Goal: Use online tool/utility: Utilize a website feature to perform a specific function

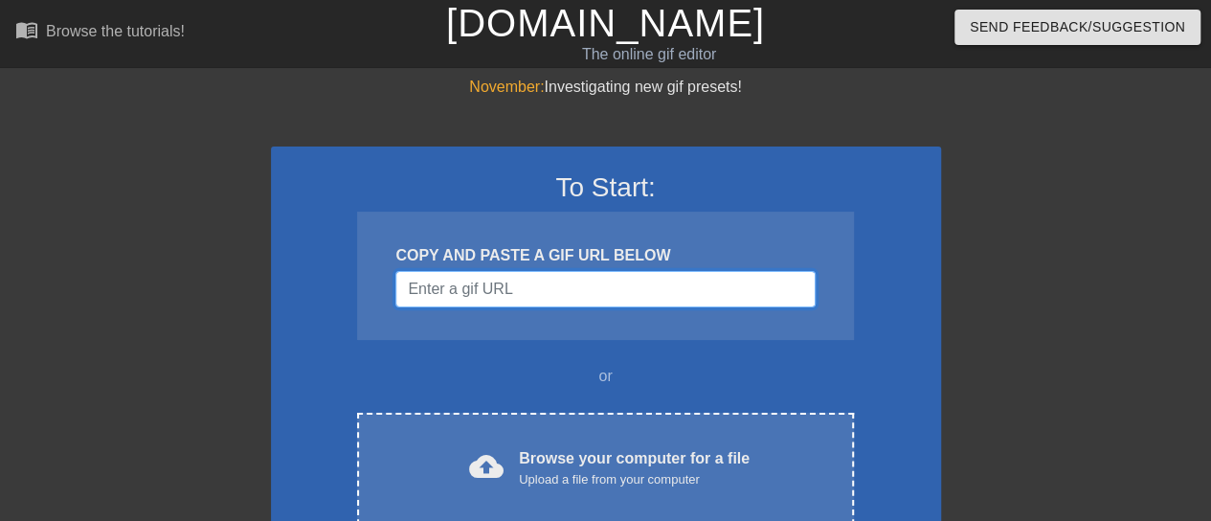
click at [565, 286] on input "Username" at bounding box center [604, 289] width 419 height 36
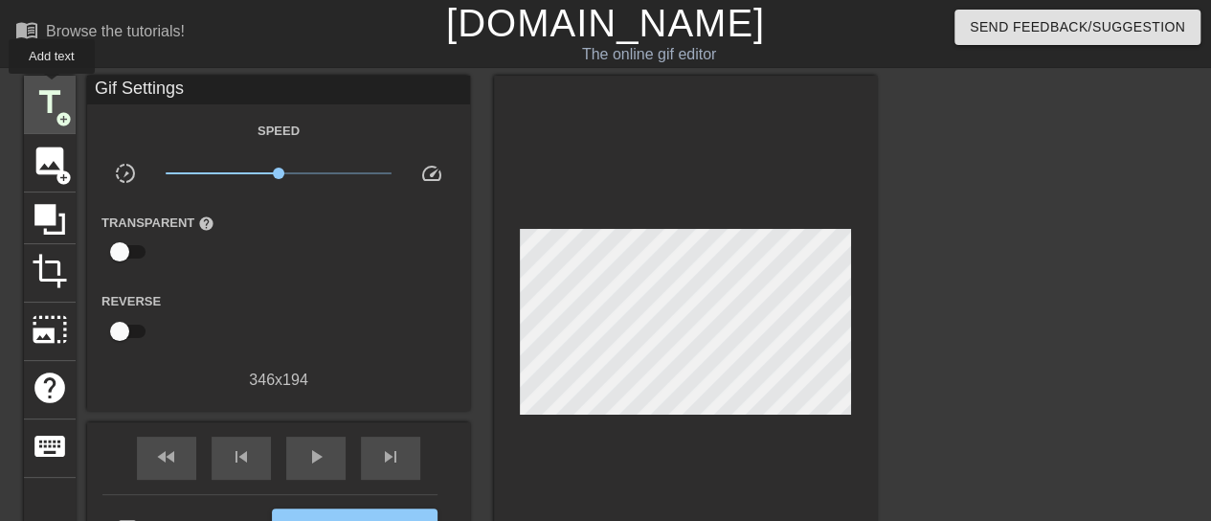
click at [52, 87] on span "title" at bounding box center [50, 102] width 36 height 36
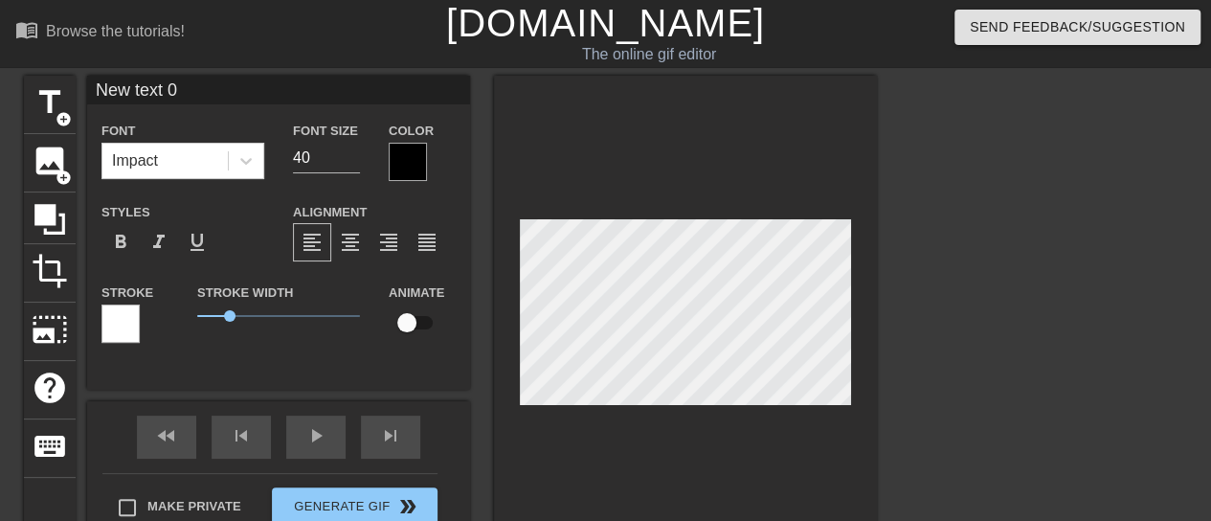
scroll to position [3, 5]
type input "B"
type textarea "B"
type input "Bu"
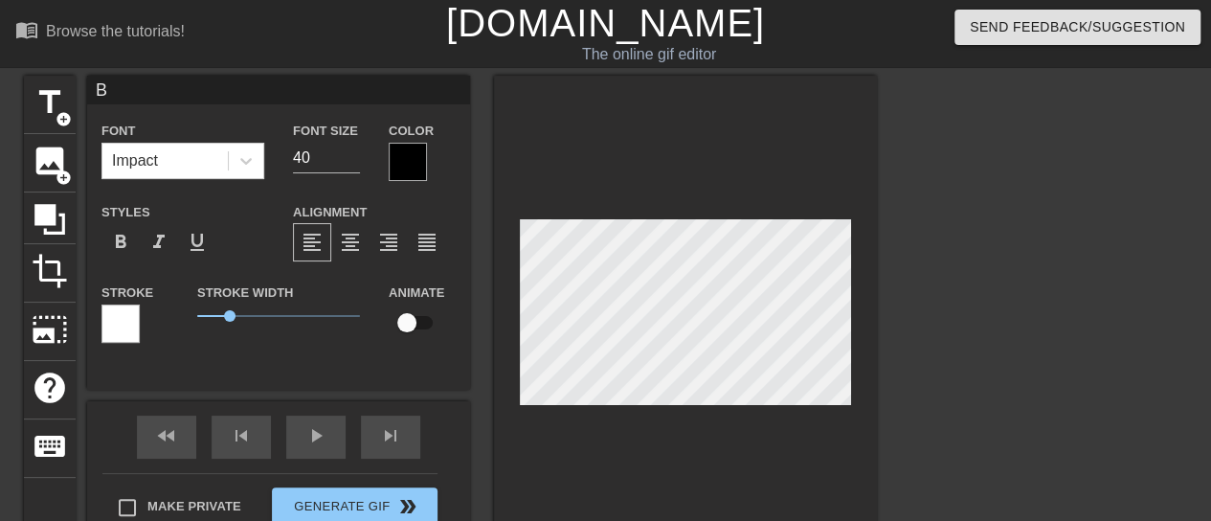
type textarea "Bu"
type input "Bul"
type textarea "Bul"
type input "Bull"
type textarea "Bull"
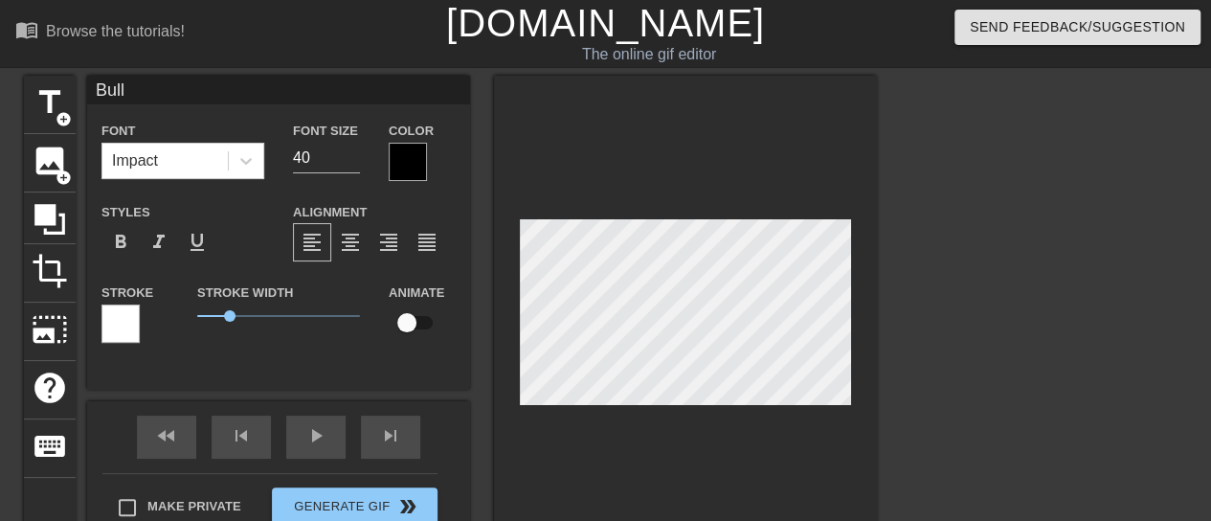
type input "BullN"
type textarea "BullN"
type input "BullNe"
type textarea "BullNe"
type input "BullNex"
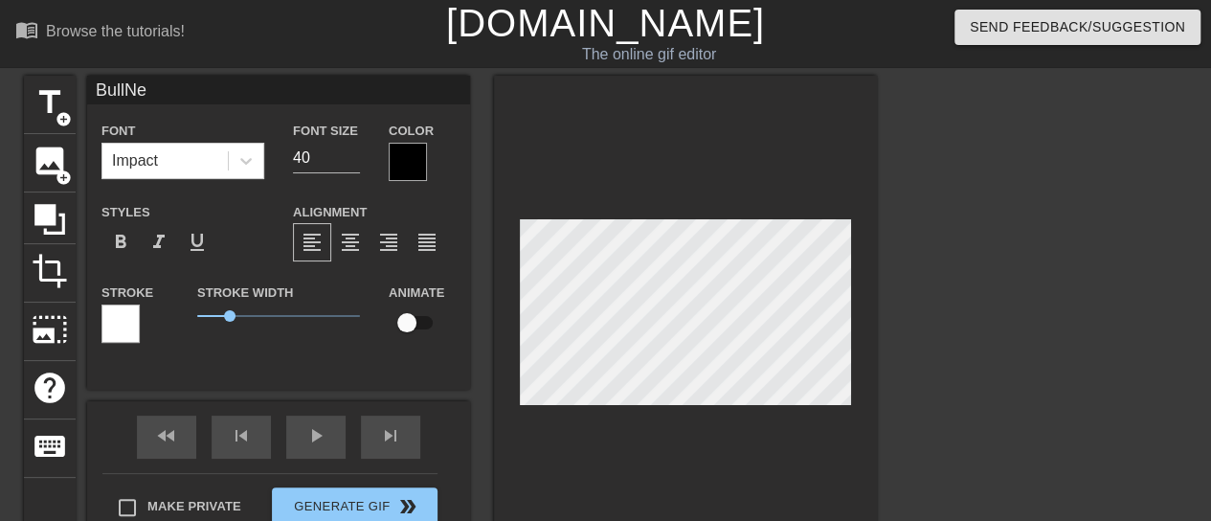
type textarea "BullNex"
type input "BullNext"
type textarea "BullNext"
type input "BullNextD"
type textarea "BullNextD"
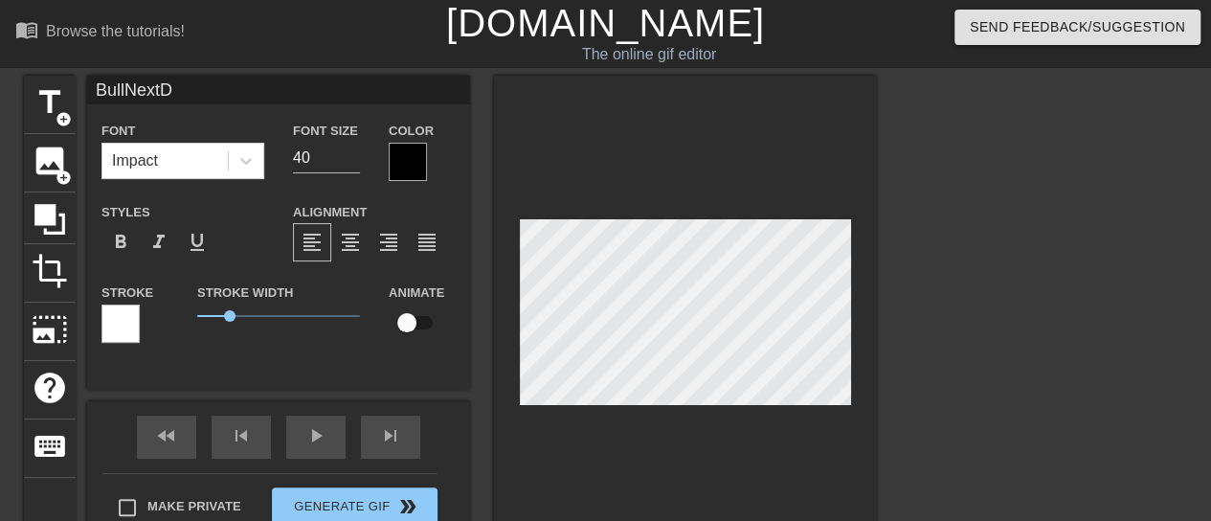
type input "BullNextDo"
type textarea "BullNextDo"
type input "BullNextDoo"
type textarea "BullNextDoo"
type input "BullNextDoor"
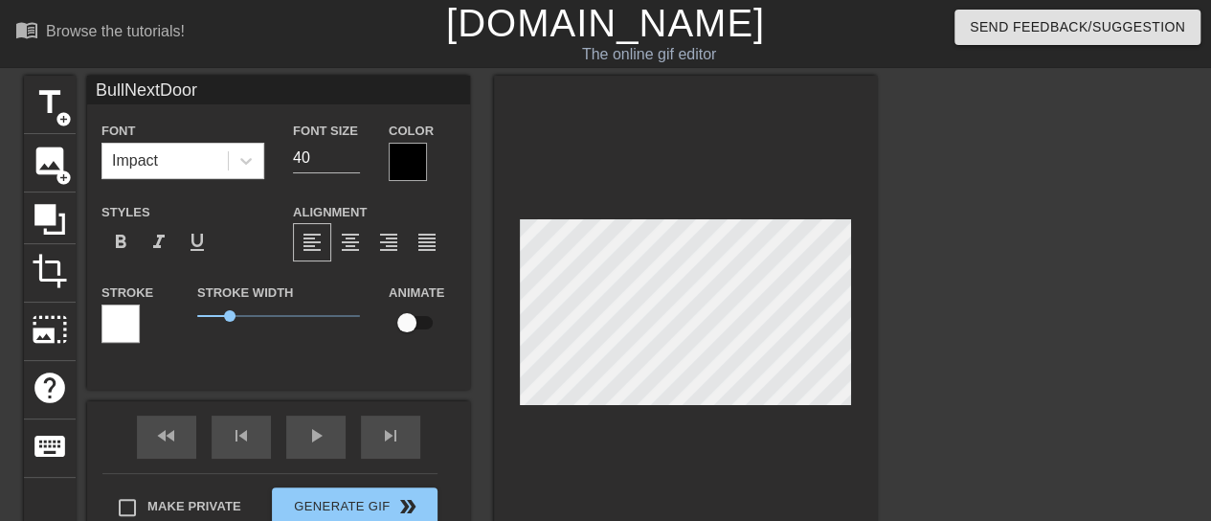
scroll to position [3, 6]
type textarea "BullNextDoor"
click at [410, 155] on div at bounding box center [408, 162] width 38 height 38
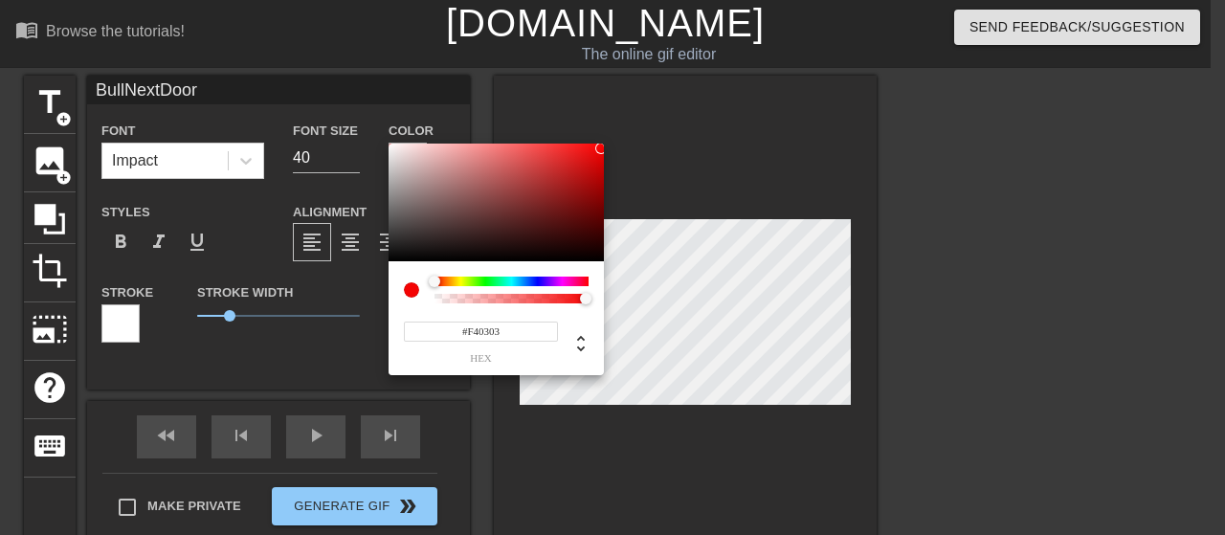
click at [601, 148] on div at bounding box center [496, 203] width 215 height 119
type input "#CD0303"
click at [601, 167] on div at bounding box center [496, 203] width 215 height 119
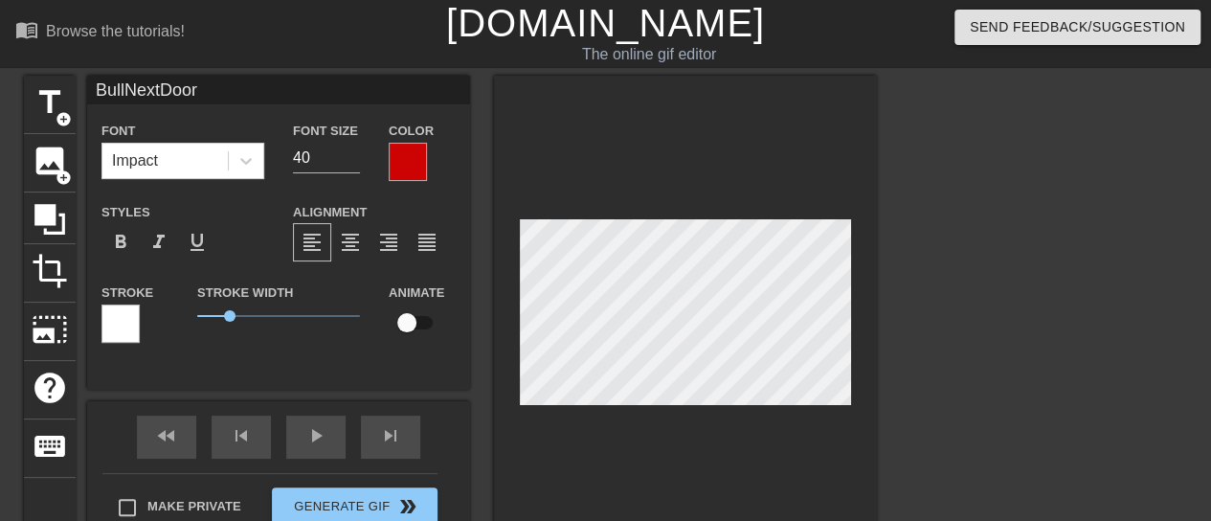
click at [126, 326] on div at bounding box center [120, 323] width 38 height 38
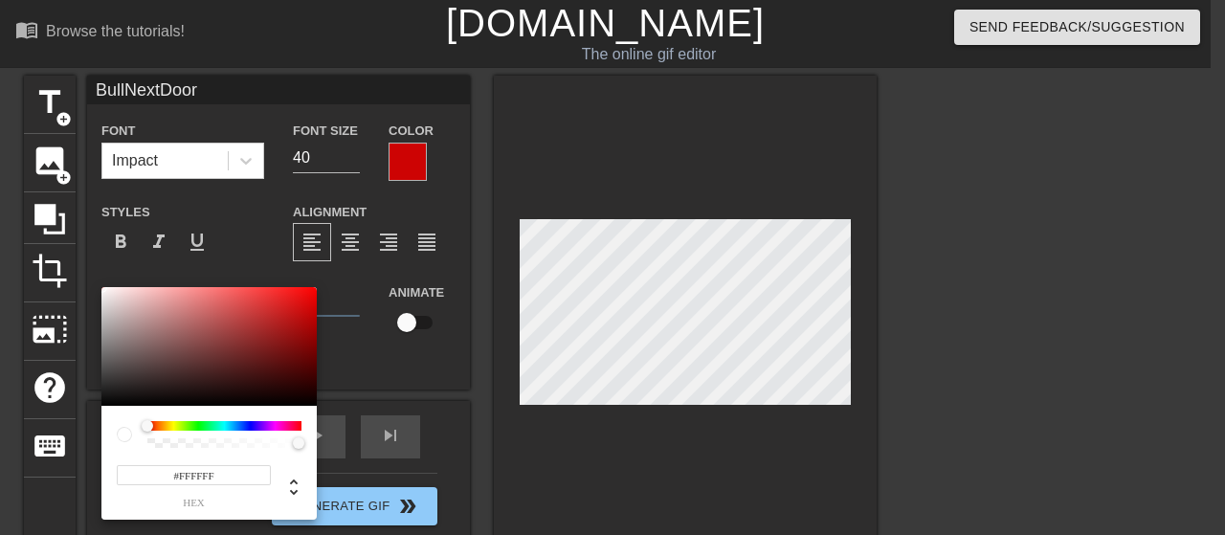
type input "#100404"
click at [258, 398] on div at bounding box center [208, 346] width 215 height 119
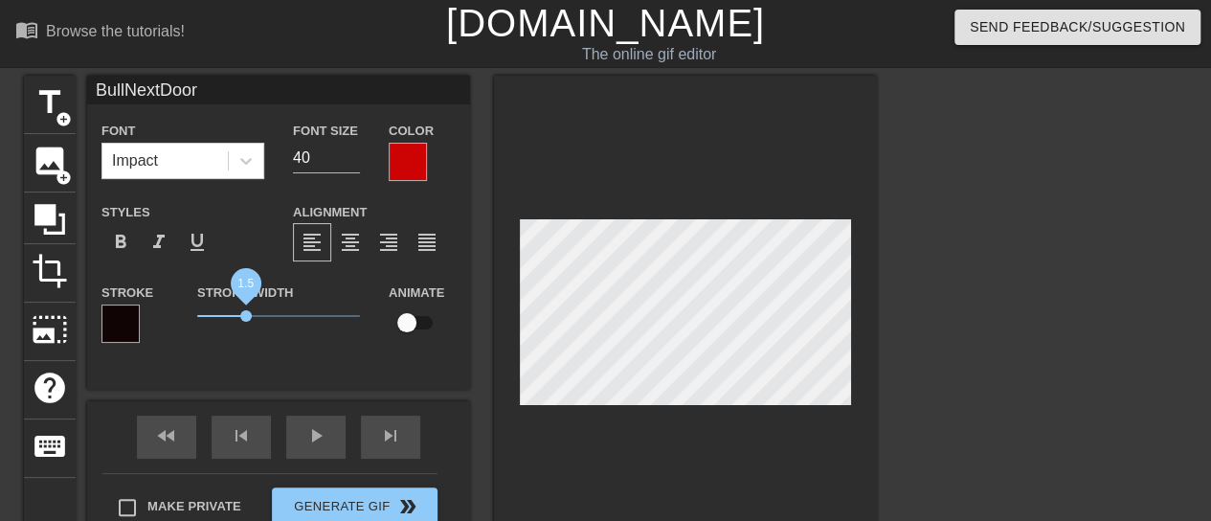
drag, startPoint x: 230, startPoint y: 317, endPoint x: 245, endPoint y: 317, distance: 15.3
click at [245, 317] on span "1.5" at bounding box center [245, 315] width 11 height 11
click at [167, 245] on span "format_italic" at bounding box center [158, 242] width 23 height 23
click at [317, 433] on div "fast_rewind skip_previous play_arrow skip_next" at bounding box center [278, 437] width 312 height 72
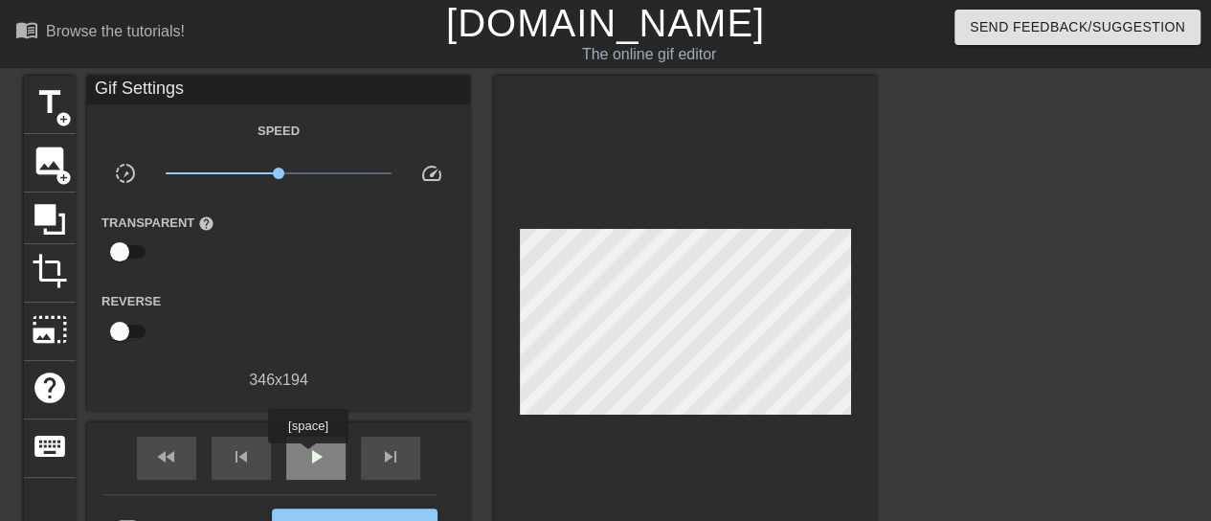
click at [307, 456] on span "play_arrow" at bounding box center [315, 456] width 23 height 23
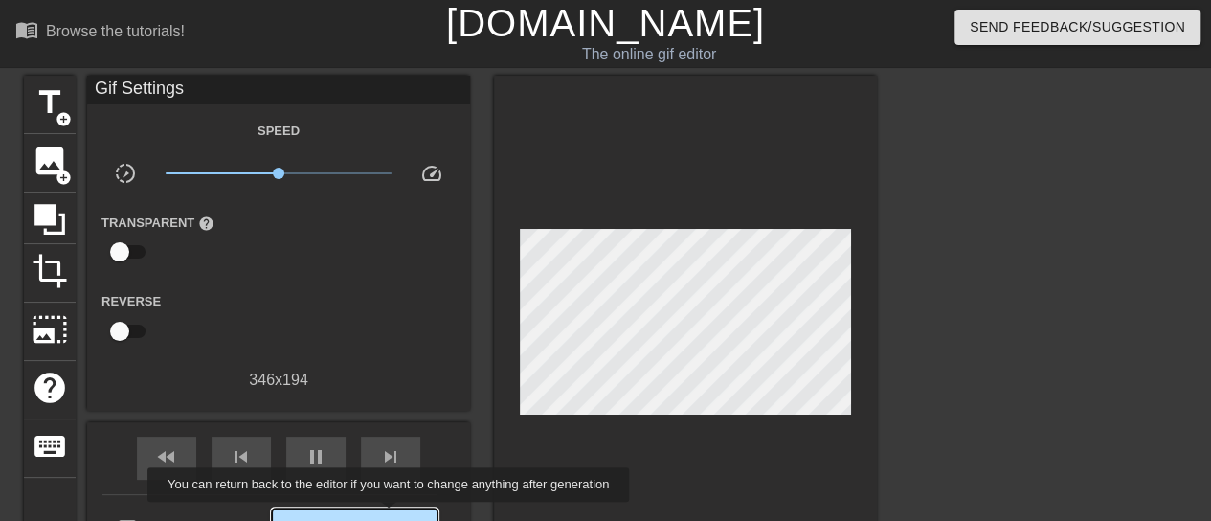
click at [390, 516] on span "Generate Gif double_arrow" at bounding box center [354, 527] width 150 height 23
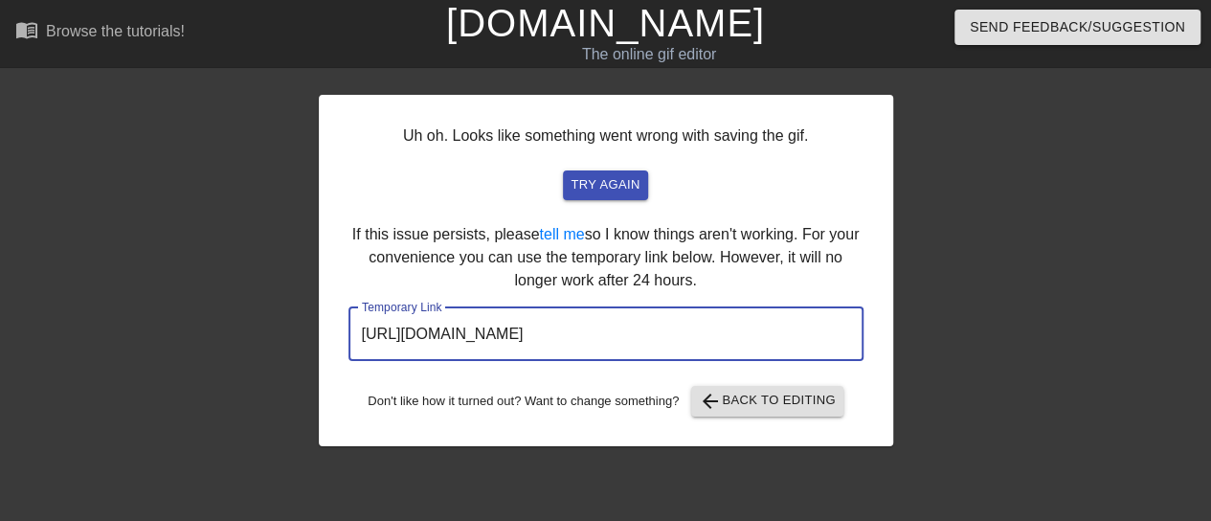
click at [579, 336] on input "[URL][DOMAIN_NAME]" at bounding box center [605, 334] width 515 height 54
